Goal: Transaction & Acquisition: Purchase product/service

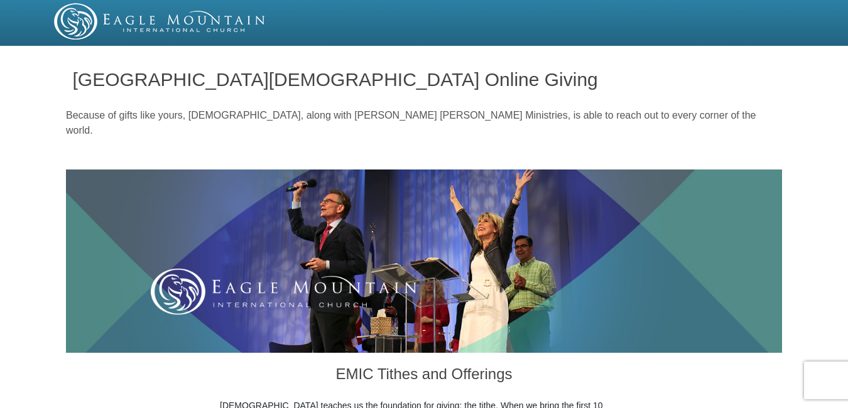
scroll to position [557, 0]
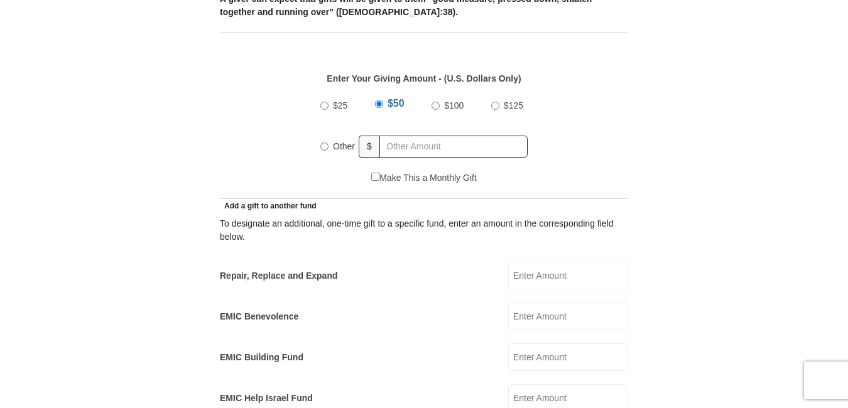
click at [322, 143] on input "Other" at bounding box center [324, 147] width 8 height 8
radio input "true"
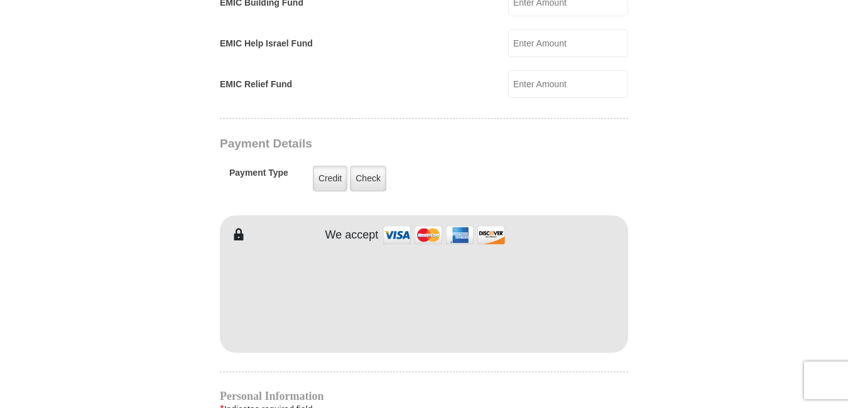
scroll to position [916, 0]
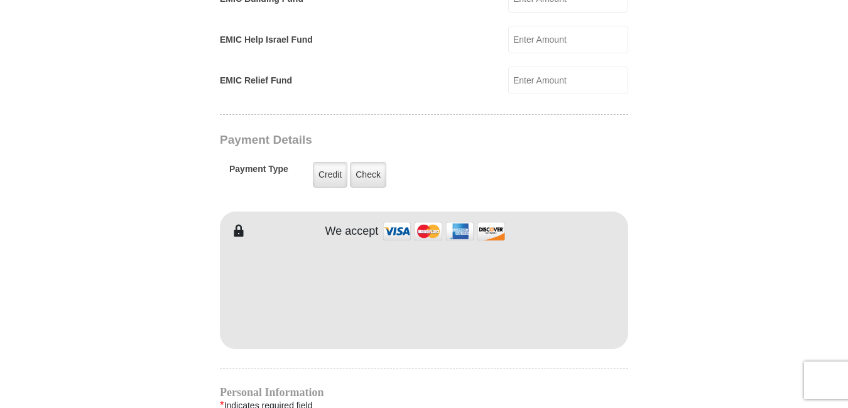
type input "375.00"
click at [415, 133] on h3 "Payment Details" at bounding box center [380, 140] width 320 height 14
click at [329, 162] on label "Credit" at bounding box center [330, 175] width 35 height 26
click at [0, 0] on input "Credit" at bounding box center [0, 0] width 0 height 0
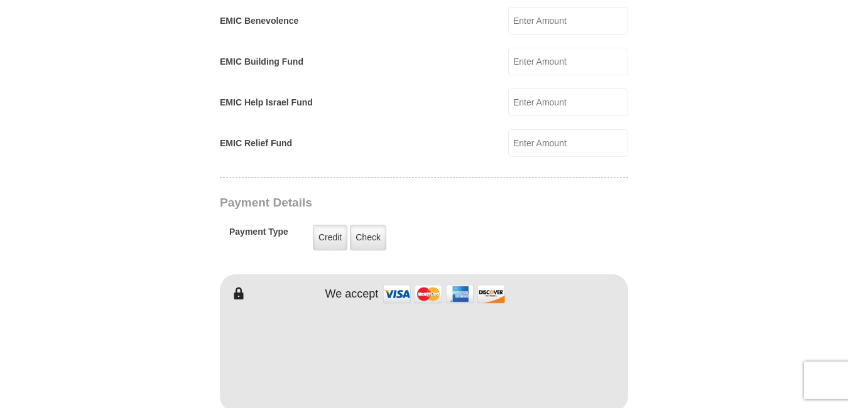
scroll to position [856, 0]
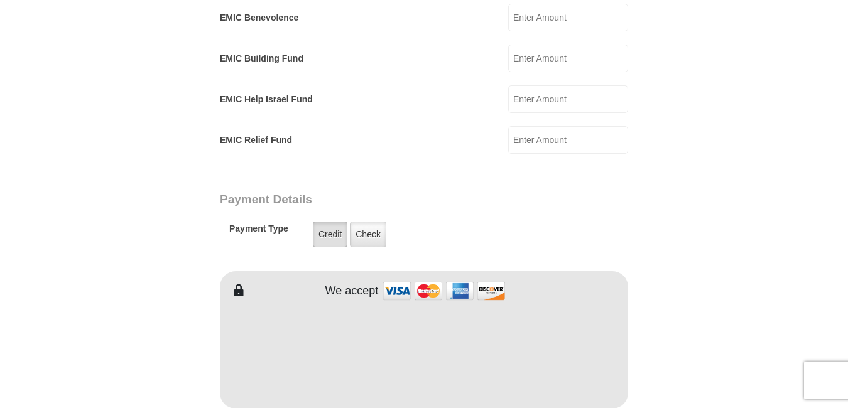
click at [326, 222] on label "Credit" at bounding box center [330, 235] width 35 height 26
click at [0, 0] on input "Credit" at bounding box center [0, 0] width 0 height 0
drag, startPoint x: 687, startPoint y: 310, endPoint x: 678, endPoint y: 315, distance: 10.5
click at [687, 310] on form "Eagle Mountain International Church Online Giving Because of gifts like yours, …" at bounding box center [424, 113] width 716 height 1838
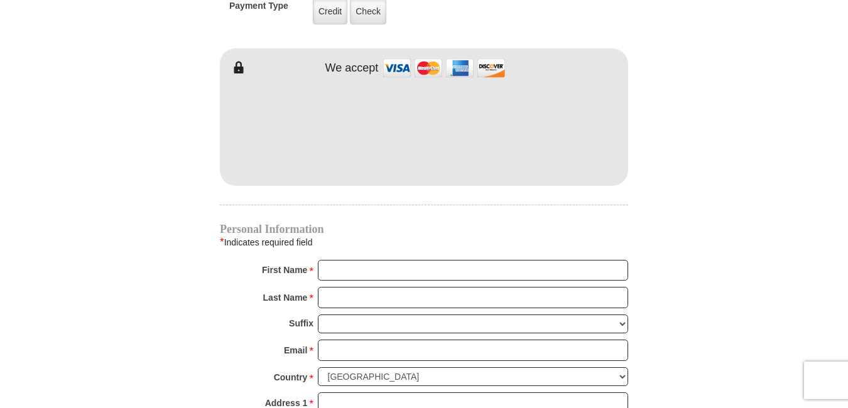
scroll to position [1090, 0]
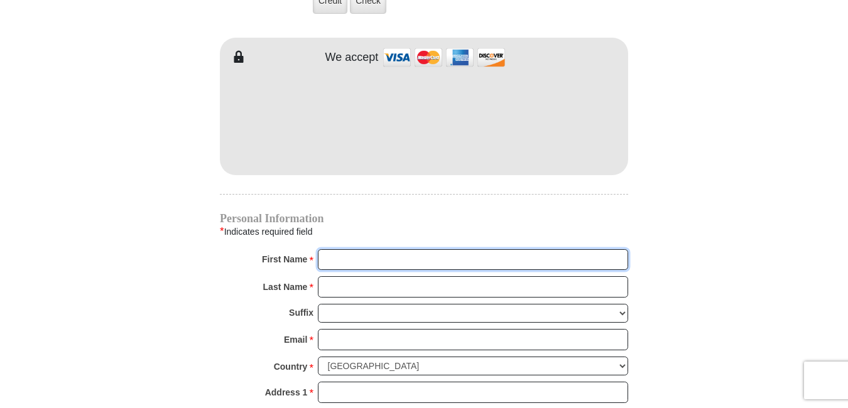
click at [351, 249] on input "First Name *" at bounding box center [473, 259] width 310 height 21
type input "Bobbi"
click at [329, 277] on input "Last Name *" at bounding box center [473, 287] width 310 height 21
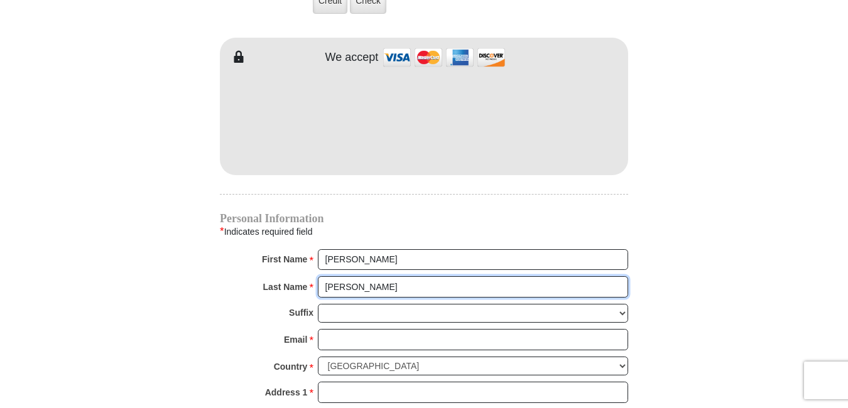
type input "Matthews"
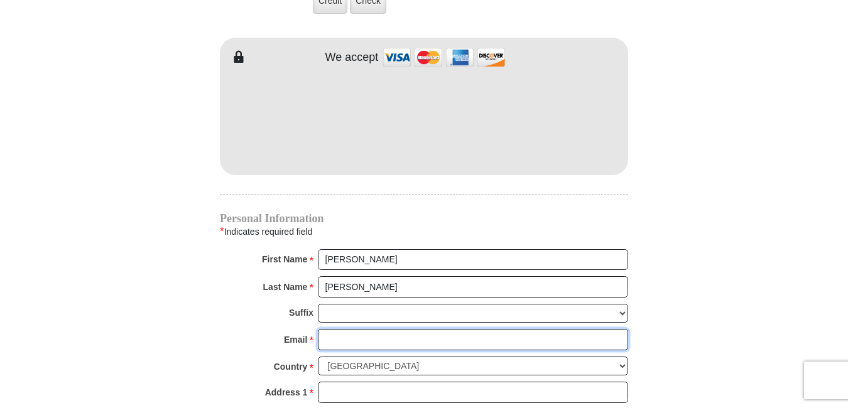
click at [323, 329] on input "Email *" at bounding box center [473, 339] width 310 height 21
type input "B"
type input "bobkmatt@att.net"
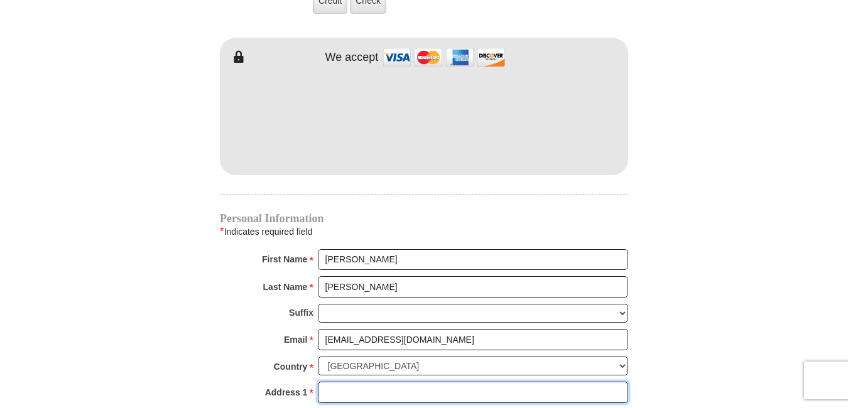
click at [336, 382] on input "Address 1 *" at bounding box center [473, 392] width 310 height 21
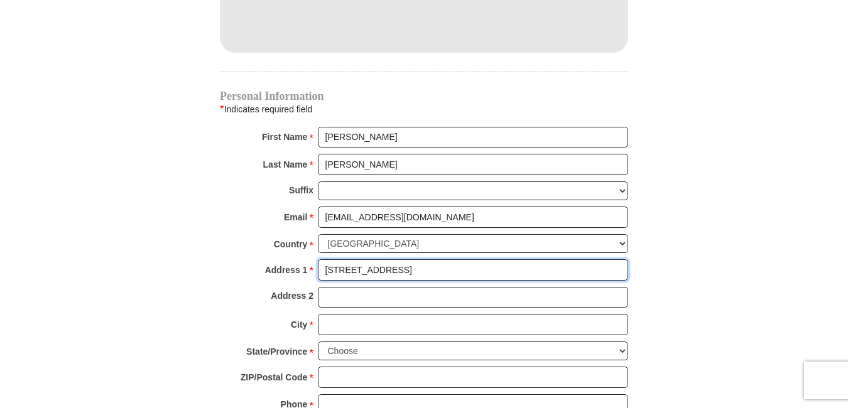
scroll to position [1214, 0]
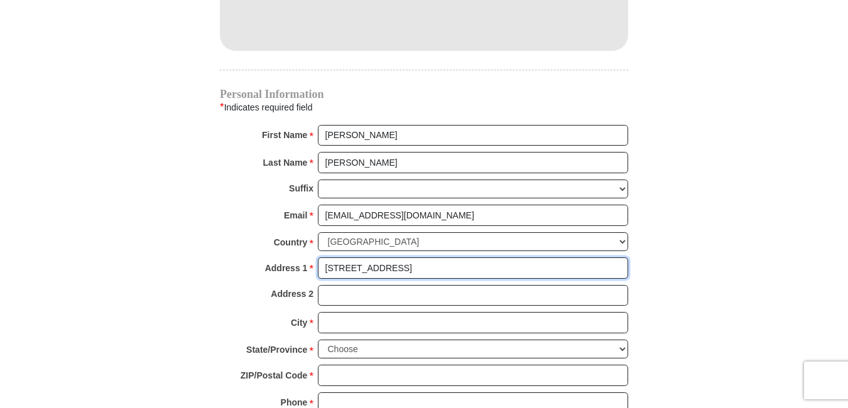
type input "3927 Bonnington CT"
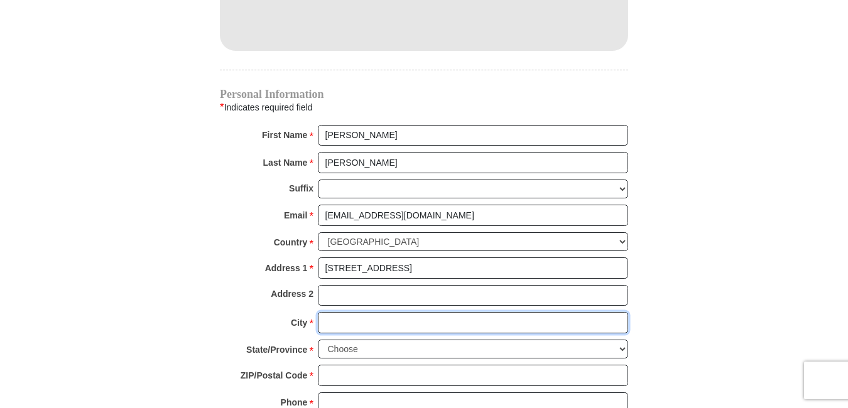
click at [334, 312] on input "City *" at bounding box center [473, 322] width 310 height 21
type input "Atlanta"
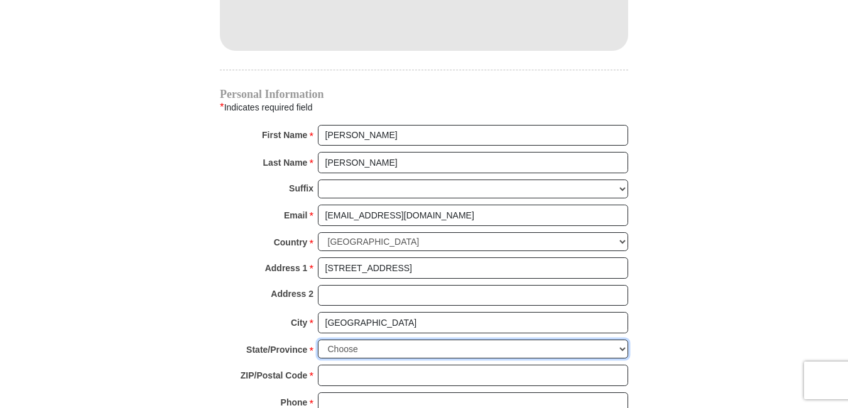
click at [616, 340] on select "Choose Alabama Alaska American Samoa Arizona Arkansas Armed Forces Americas Arm…" at bounding box center [473, 349] width 310 height 19
select select "GA"
click at [318, 340] on select "Choose Alabama Alaska American Samoa Arizona Arkansas Armed Forces Americas Arm…" at bounding box center [473, 349] width 310 height 19
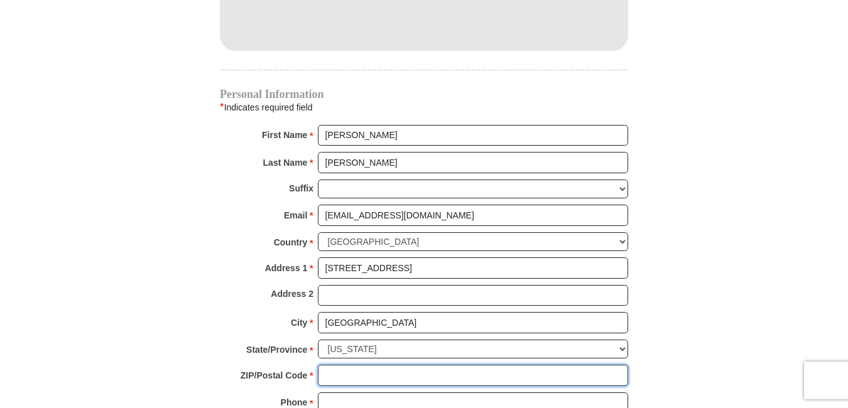
click at [329, 368] on input "ZIP/Postal Code *" at bounding box center [473, 375] width 310 height 21
type input "30341"
click at [326, 393] on input "Phone * *" at bounding box center [473, 403] width 310 height 21
type input "4049660818"
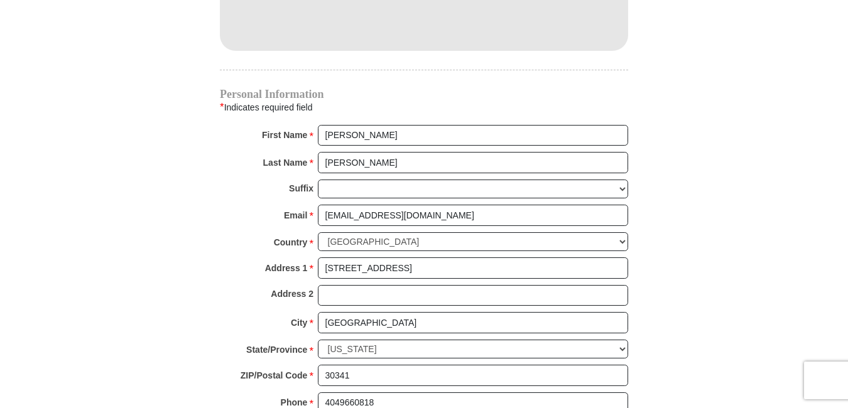
drag, startPoint x: 848, startPoint y: 238, endPoint x: 836, endPoint y: 260, distance: 25.0
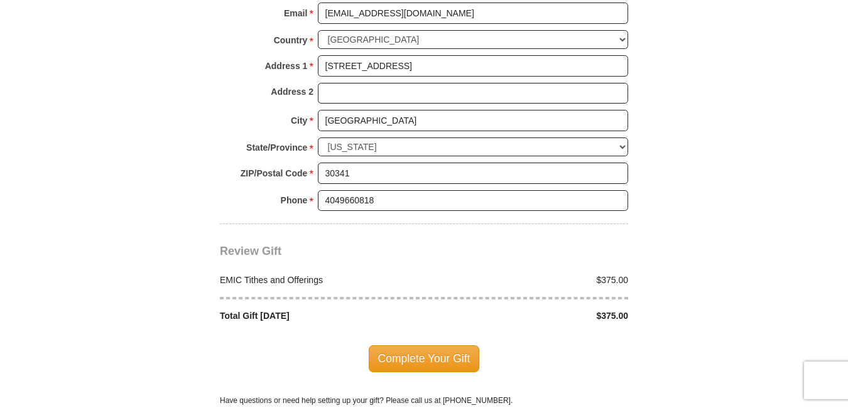
scroll to position [1427, 0]
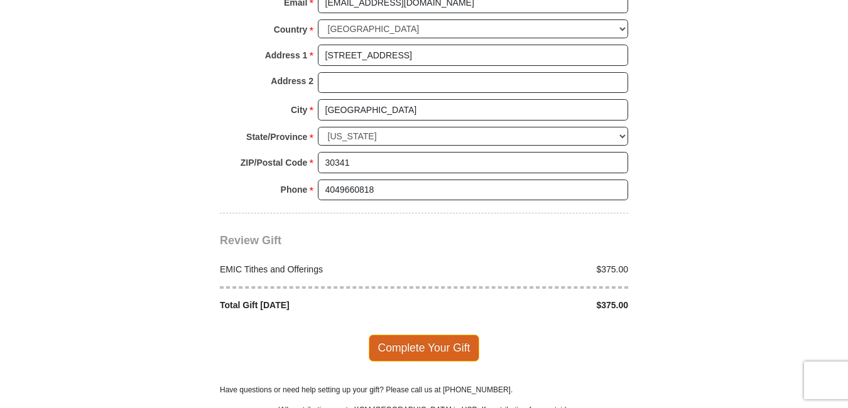
click at [409, 335] on span "Complete Your Gift" at bounding box center [424, 348] width 111 height 26
